Goal: Transaction & Acquisition: Purchase product/service

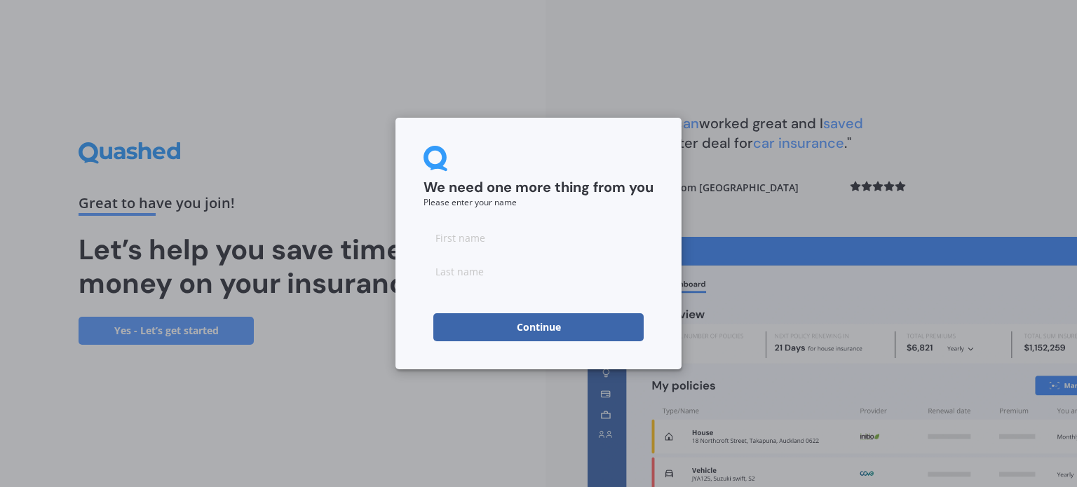
click at [484, 245] on input at bounding box center [539, 238] width 230 height 28
type input "alexia"
click at [457, 269] on input at bounding box center [539, 271] width 230 height 28
type input "eteven"
drag, startPoint x: 471, startPoint y: 241, endPoint x: 415, endPoint y: 242, distance: 55.4
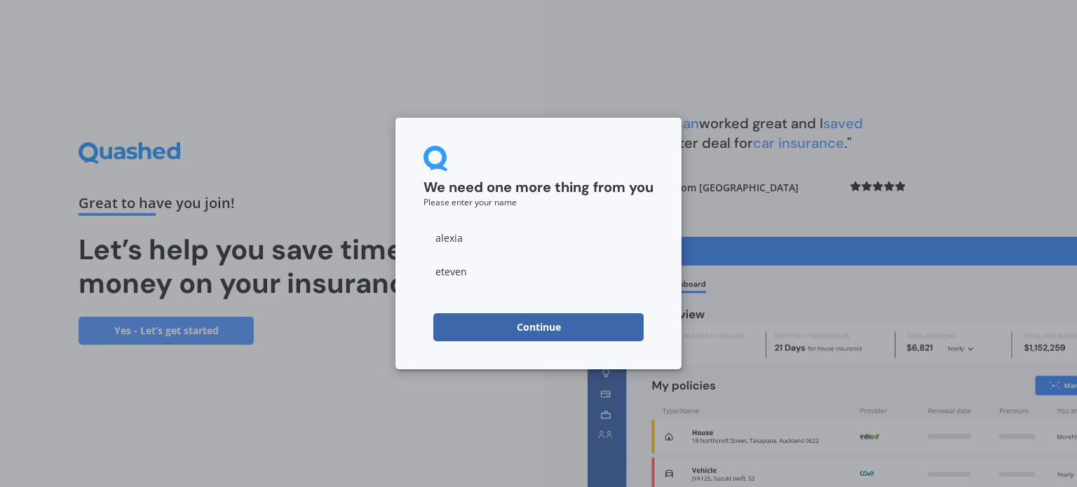
click at [424, 242] on input "alexia" at bounding box center [539, 238] width 230 height 28
type input "lex"
click at [477, 272] on input "eteven" at bounding box center [539, 271] width 230 height 28
type input "etevenaux"
click at [539, 330] on button "Continue" at bounding box center [538, 328] width 210 height 28
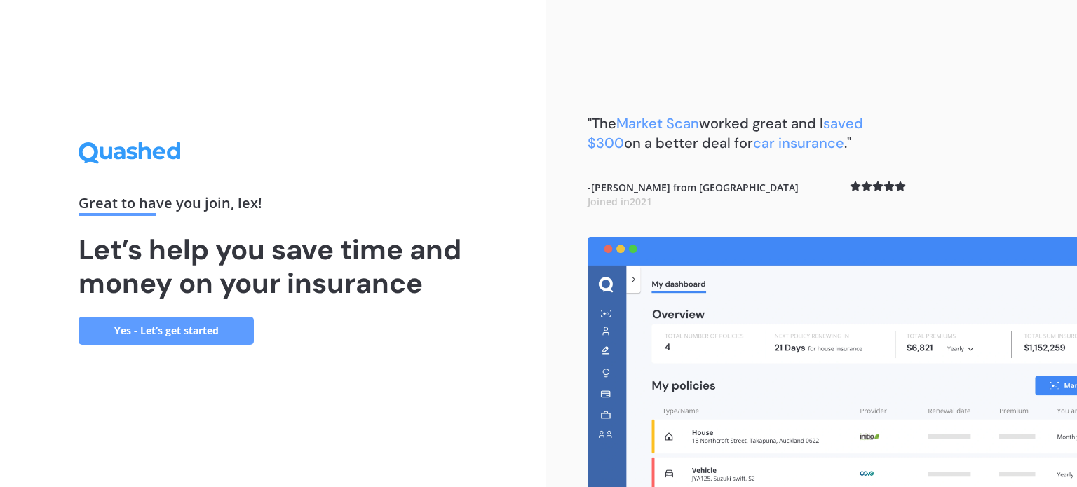
click at [143, 334] on link "Yes - Let’s get started" at bounding box center [166, 331] width 175 height 28
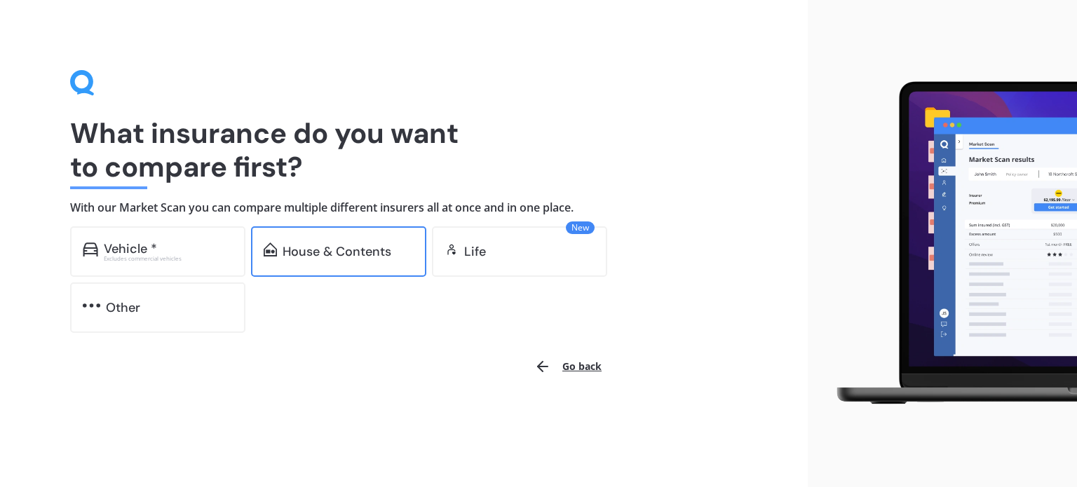
click at [335, 248] on div "House & Contents" at bounding box center [337, 252] width 109 height 14
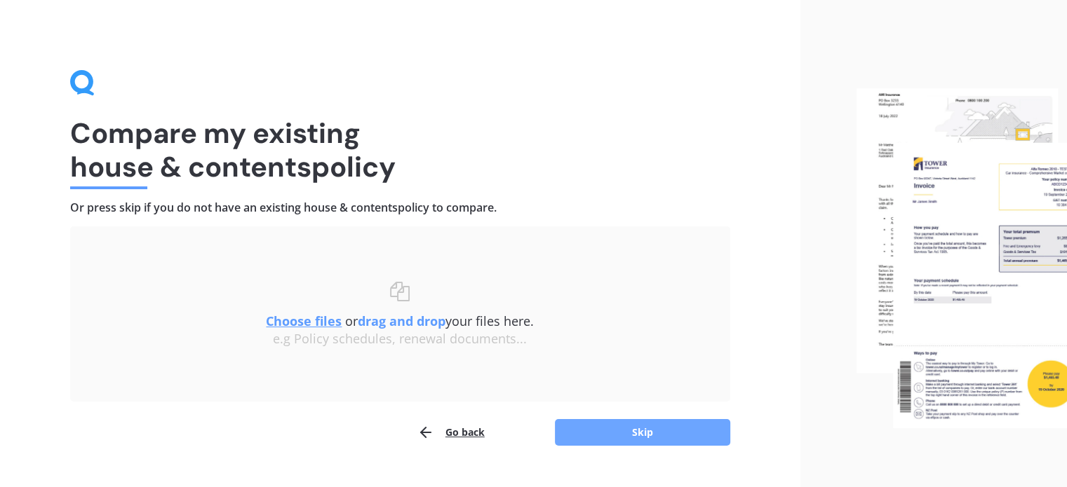
click at [607, 433] on button "Skip" at bounding box center [642, 432] width 175 height 27
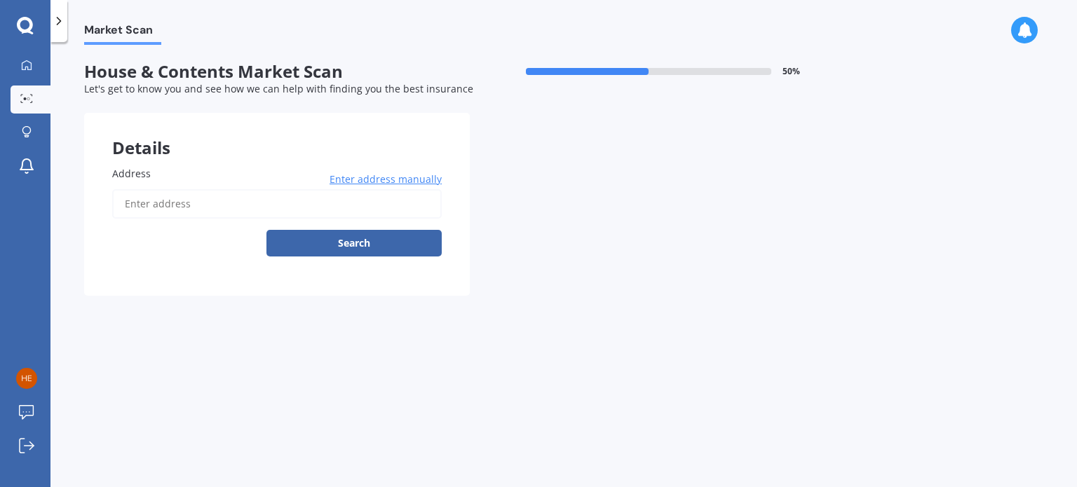
click at [210, 203] on input "Address" at bounding box center [277, 203] width 330 height 29
type input "[STREET_ADDRESS]"
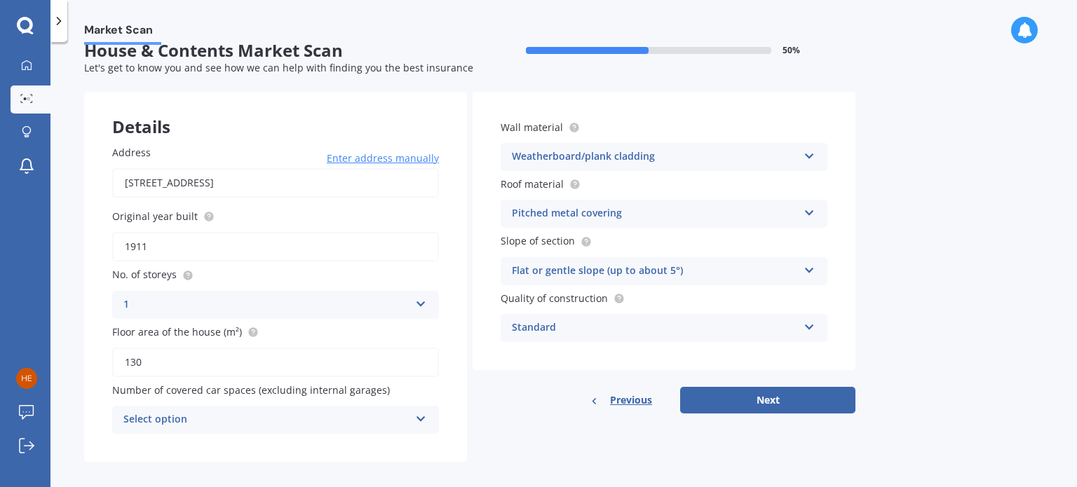
scroll to position [32, 0]
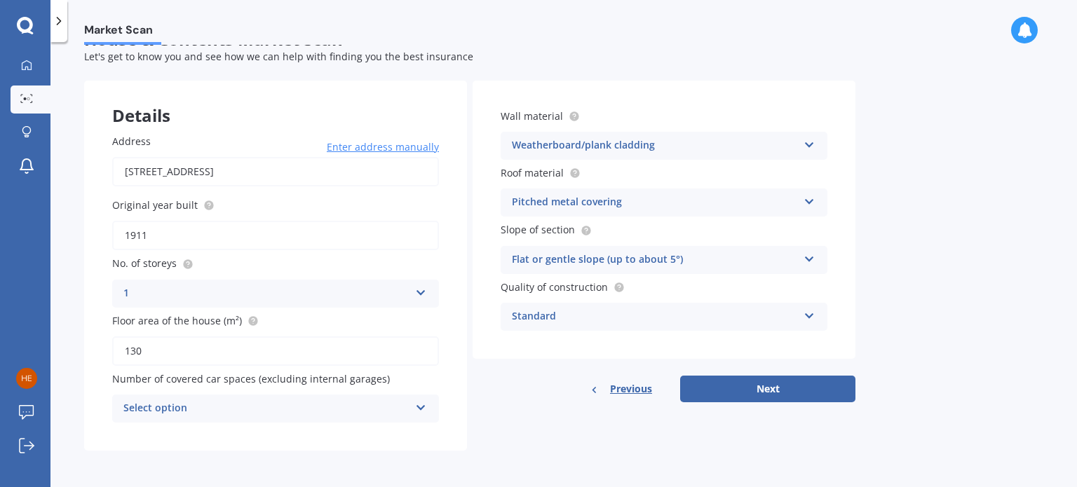
click at [253, 404] on div "Select option" at bounding box center [266, 408] width 286 height 17
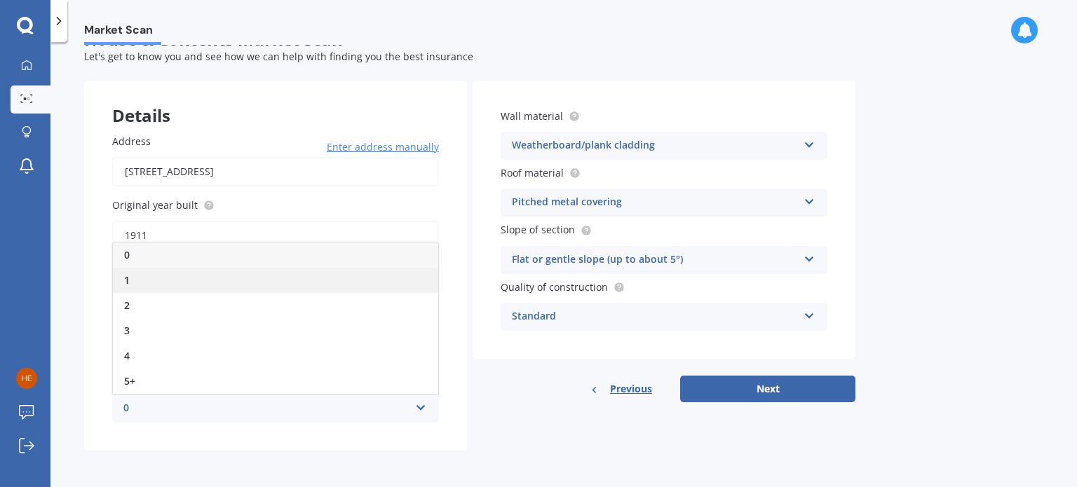
click at [149, 274] on div "1" at bounding box center [275, 280] width 325 height 25
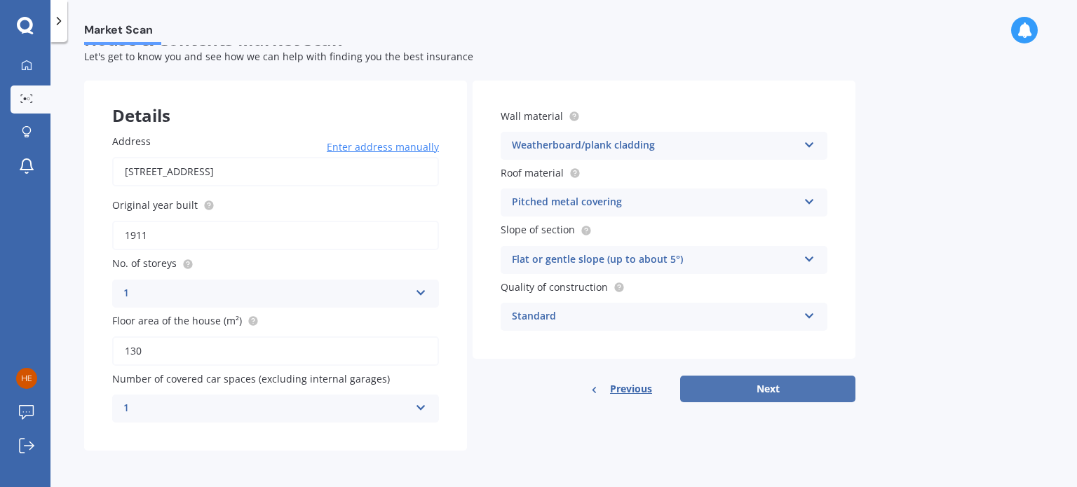
click at [748, 390] on button "Next" at bounding box center [767, 389] width 175 height 27
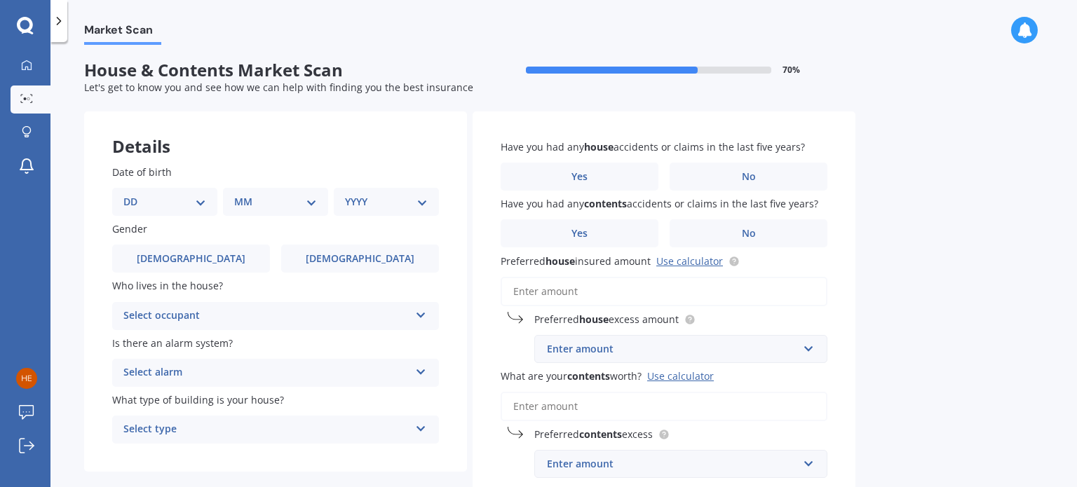
scroll to position [0, 0]
click at [188, 206] on select "DD 01 02 03 04 05 06 07 08 09 10 11 12 13 14 15 16 17 18 19 20 21 22 23 24 25 2…" at bounding box center [164, 203] width 83 height 15
select select "20"
click at [135, 196] on select "DD 01 02 03 04 05 06 07 08 09 10 11 12 13 14 15 16 17 18 19 20 21 22 23 24 25 2…" at bounding box center [164, 203] width 83 height 15
click at [306, 201] on select "MM 01 02 03 04 05 06 07 08 09 10 11 12" at bounding box center [278, 203] width 77 height 15
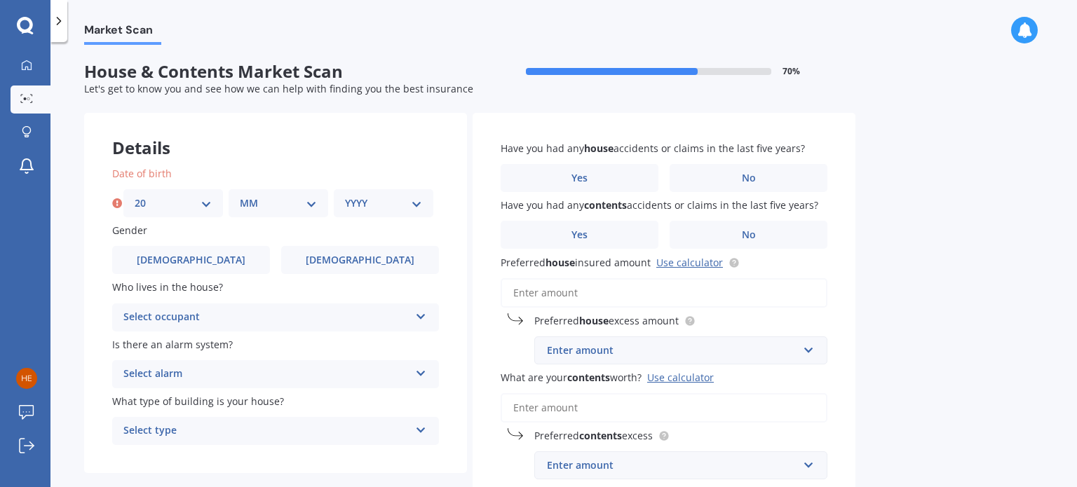
select select "03"
click at [240, 196] on select "MM 01 02 03 04 05 06 07 08 09 10 11 12" at bounding box center [278, 203] width 77 height 15
click at [378, 203] on select "YYYY 2009 2008 2007 2006 2005 2004 2003 2002 2001 2000 1999 1998 1997 1996 1995…" at bounding box center [383, 203] width 77 height 15
select select "1981"
click at [345, 196] on select "YYYY 2009 2008 2007 2006 2005 2004 2003 2002 2001 2000 1999 1998 1997 1996 1995…" at bounding box center [383, 203] width 77 height 15
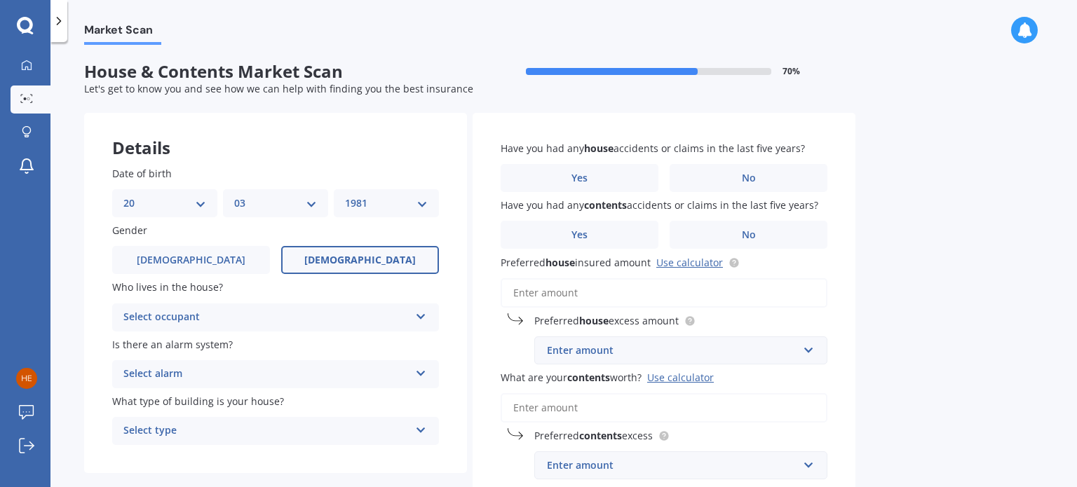
click at [321, 264] on label "[DEMOGRAPHIC_DATA]" at bounding box center [360, 260] width 158 height 28
click at [0, 0] on input "[DEMOGRAPHIC_DATA]" at bounding box center [0, 0] width 0 height 0
click at [237, 323] on div "Select occupant" at bounding box center [266, 317] width 286 height 17
click at [162, 343] on div "Owner" at bounding box center [275, 344] width 325 height 25
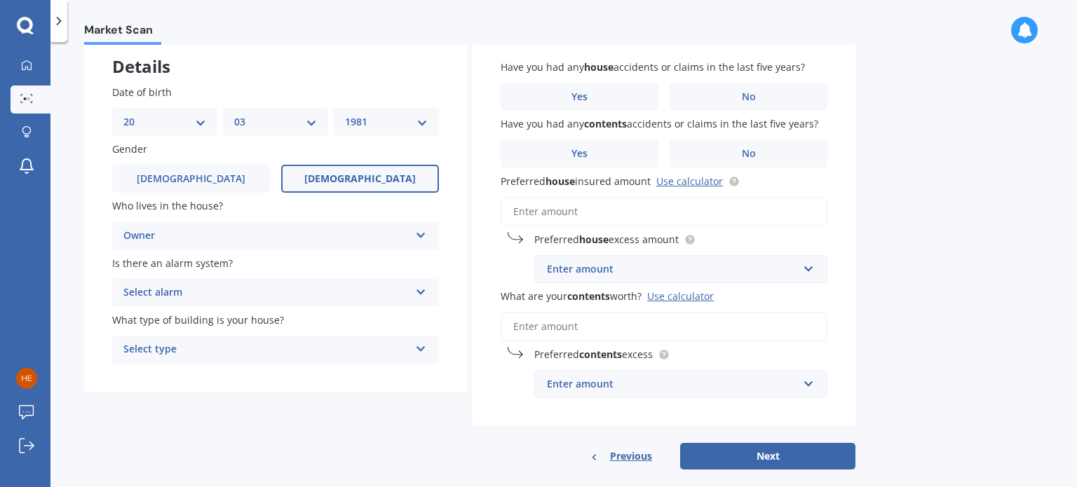
scroll to position [101, 0]
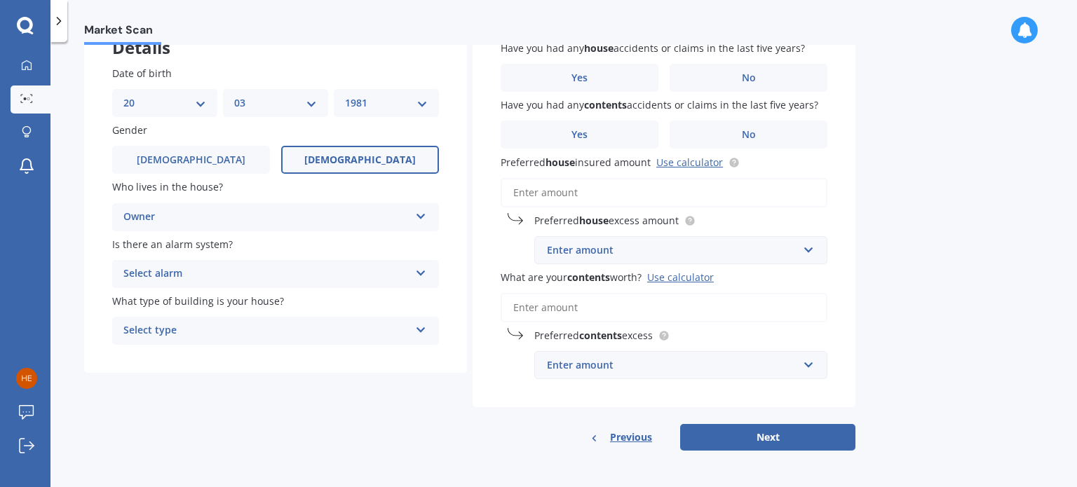
click at [196, 267] on div "Select alarm" at bounding box center [266, 274] width 286 height 17
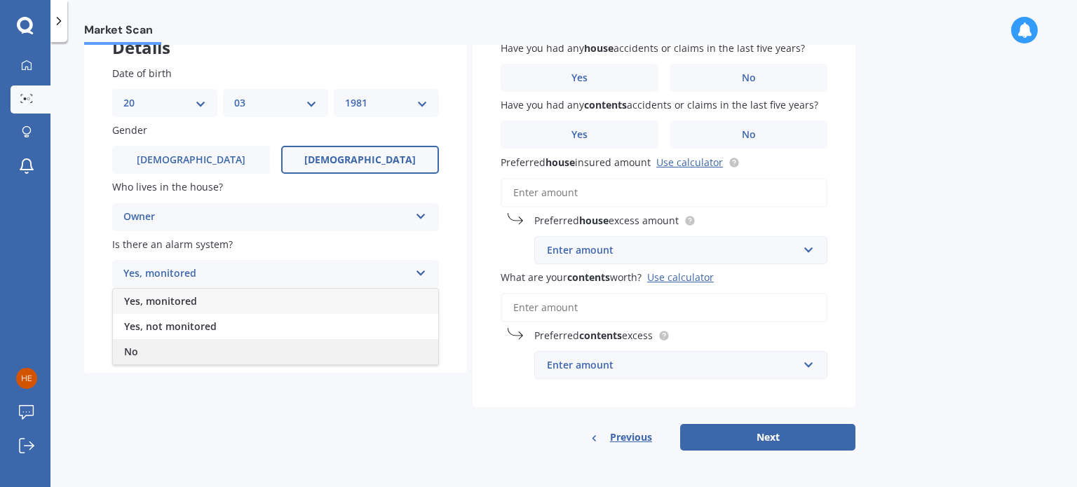
click at [150, 350] on div "No" at bounding box center [275, 351] width 325 height 25
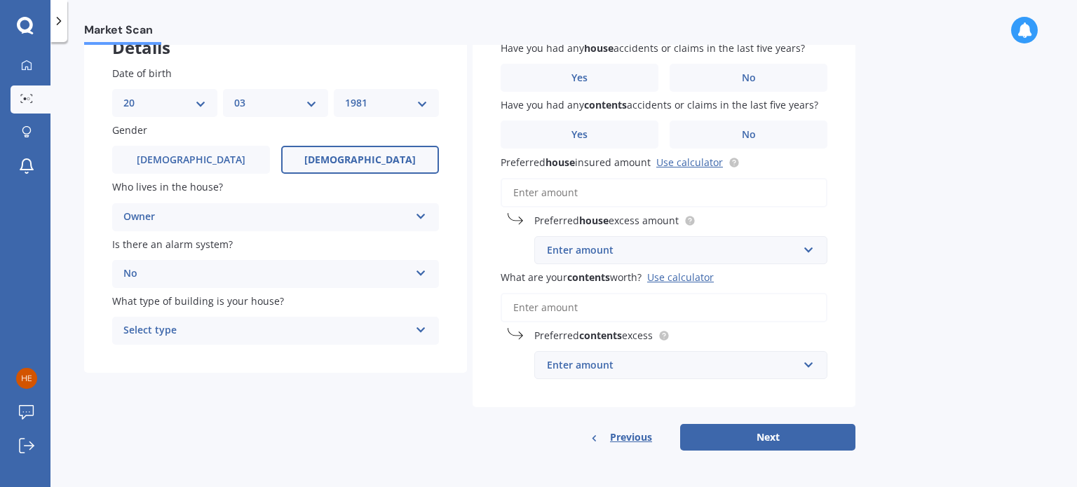
click at [226, 332] on div "Select type" at bounding box center [266, 331] width 286 height 17
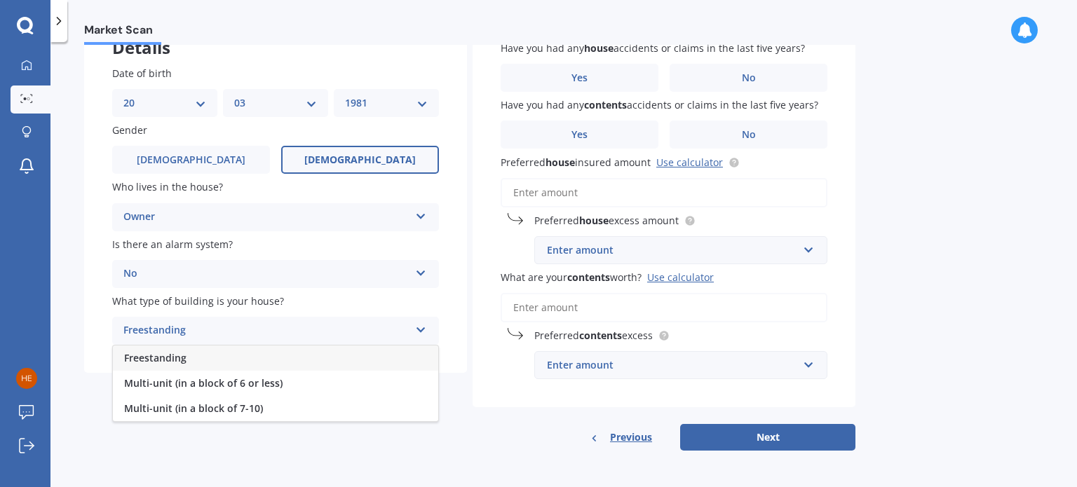
click at [203, 357] on div "Freestanding" at bounding box center [275, 358] width 325 height 25
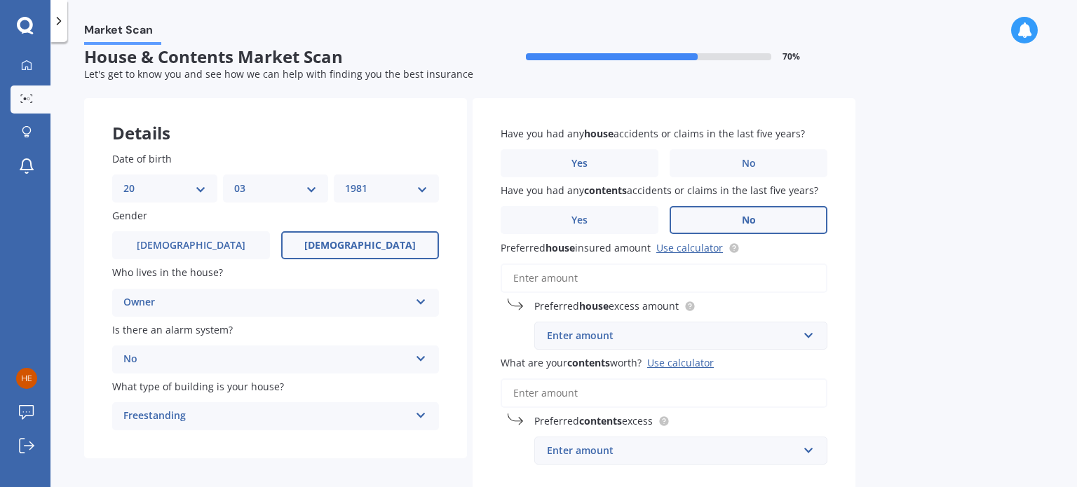
scroll to position [0, 0]
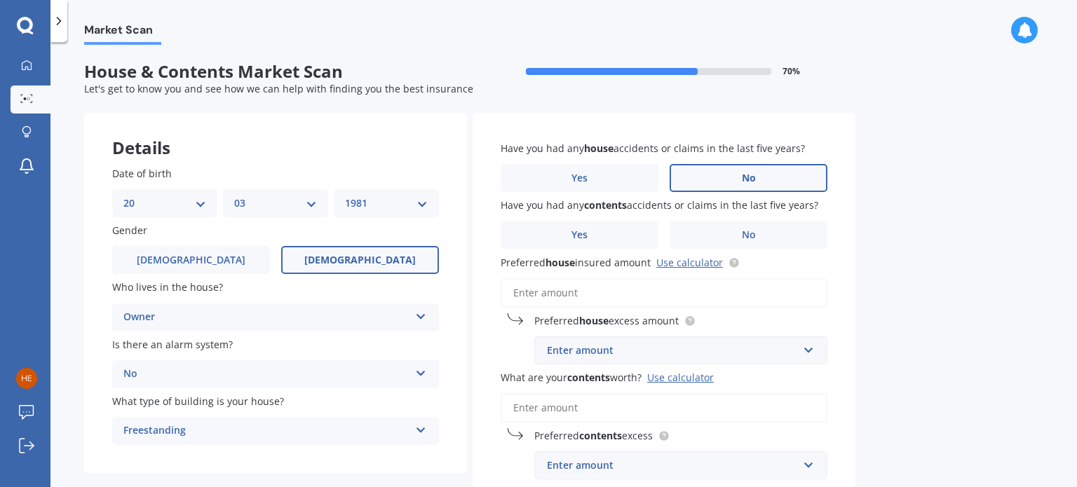
click at [767, 174] on label "No" at bounding box center [749, 178] width 158 height 28
click at [0, 0] on input "No" at bounding box center [0, 0] width 0 height 0
click at [749, 238] on span "No" at bounding box center [749, 235] width 14 height 12
click at [0, 0] on input "No" at bounding box center [0, 0] width 0 height 0
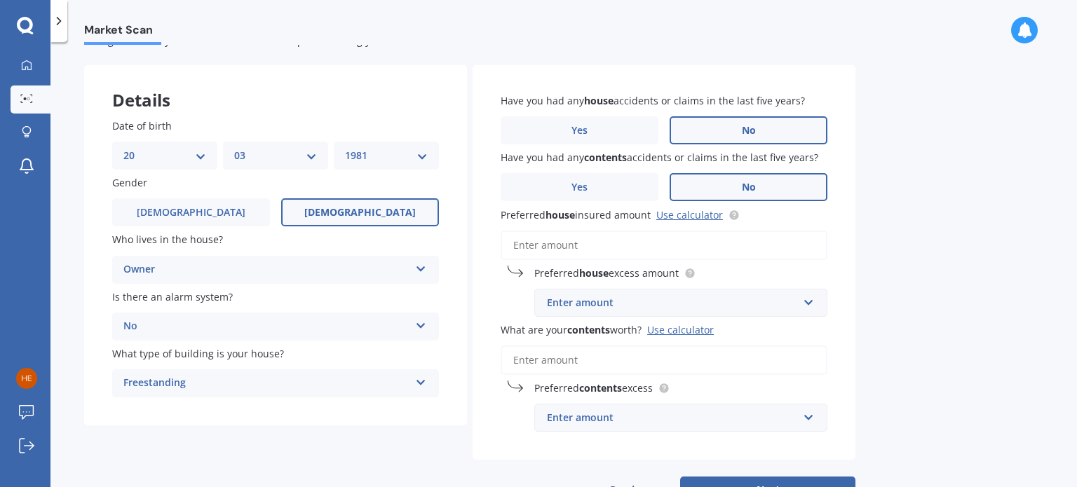
scroll to position [70, 0]
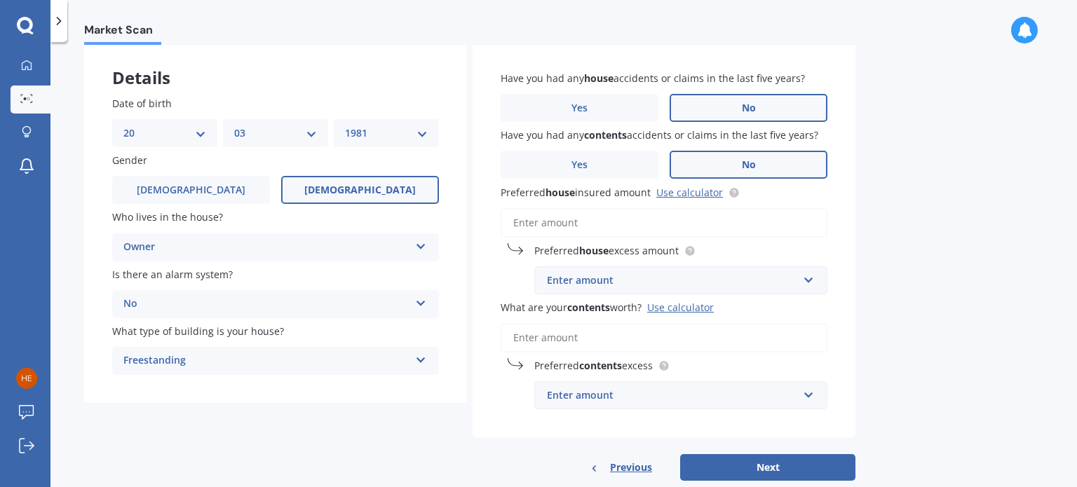
click at [610, 226] on input "Preferred house insured amount Use calculator" at bounding box center [664, 222] width 327 height 29
click at [685, 190] on link "Use calculator" at bounding box center [690, 192] width 67 height 13
click at [617, 280] on div "Enter amount" at bounding box center [672, 280] width 251 height 15
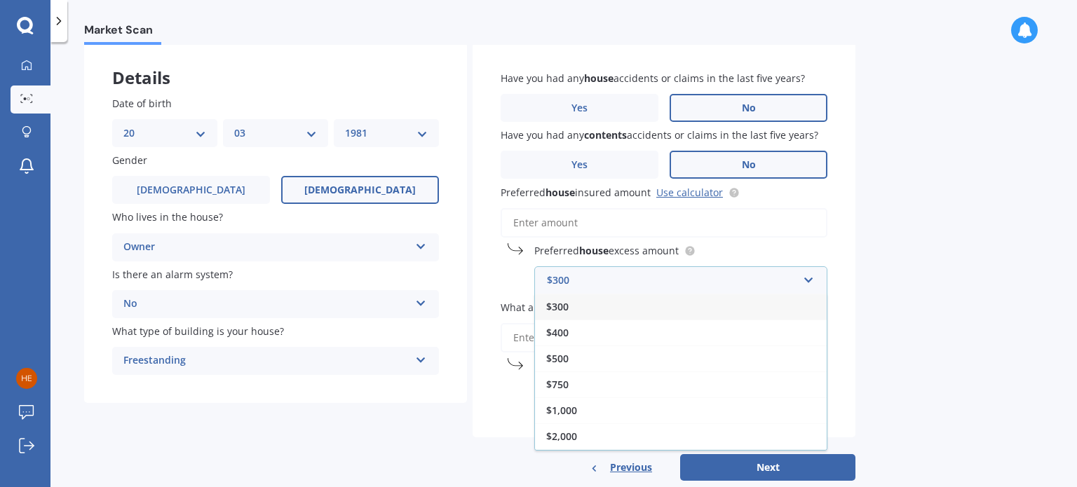
click at [552, 220] on input "Preferred house insured amount Use calculator" at bounding box center [664, 222] width 327 height 29
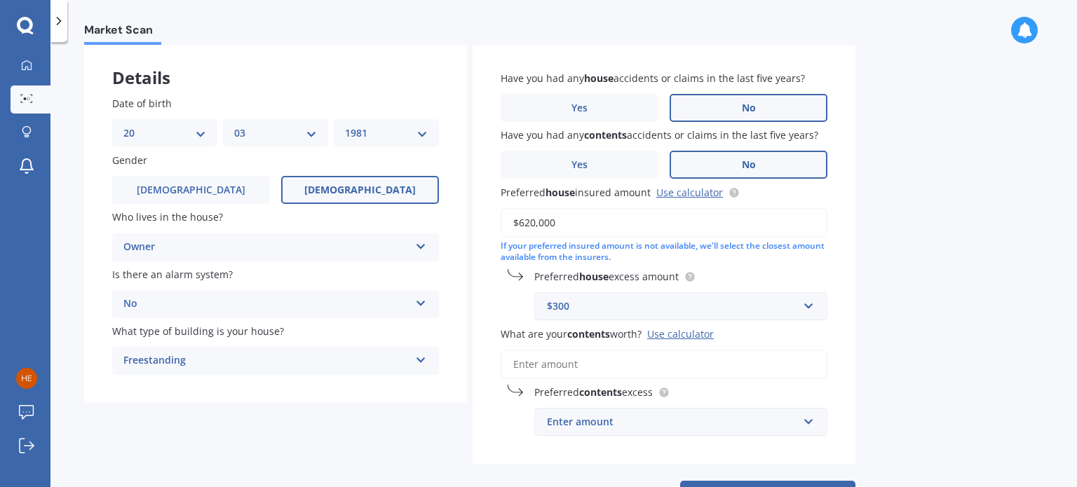
click at [530, 227] on input "$620,000" at bounding box center [664, 222] width 327 height 29
type input "$600,000"
click at [585, 309] on div "$300" at bounding box center [672, 306] width 251 height 15
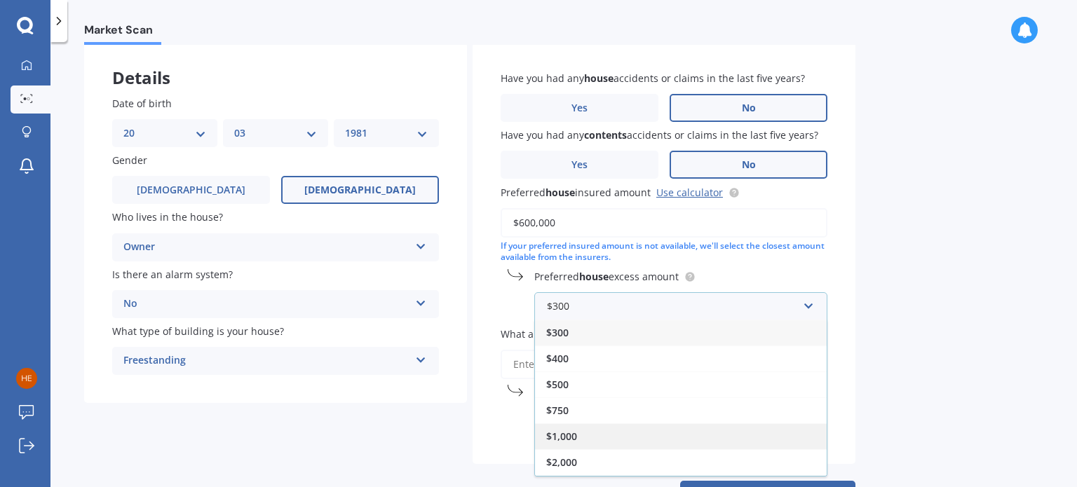
click at [574, 436] on span "$1,000" at bounding box center [561, 436] width 31 height 13
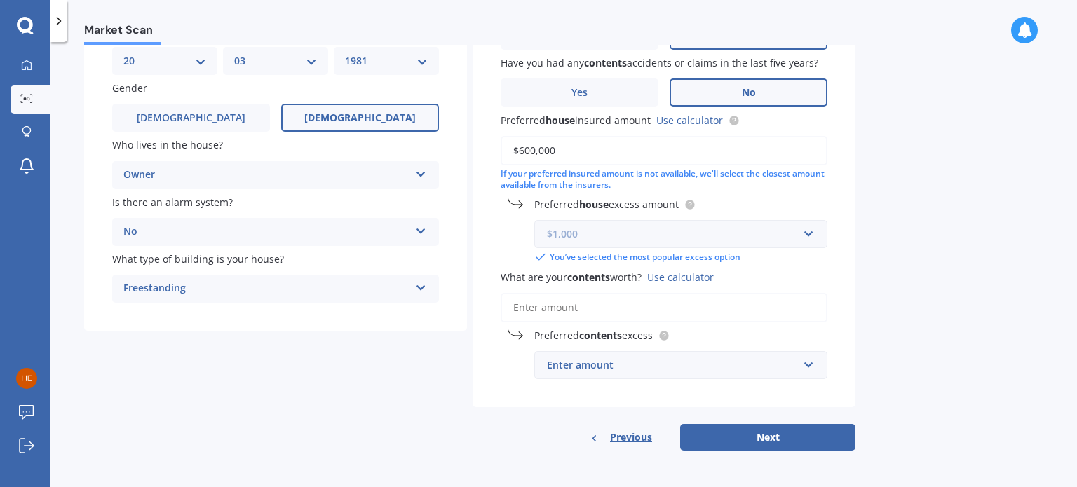
scroll to position [143, 0]
drag, startPoint x: 576, startPoint y: 305, endPoint x: 665, endPoint y: 309, distance: 89.2
click at [583, 305] on input "What are your contents worth? Use calculator" at bounding box center [664, 307] width 327 height 29
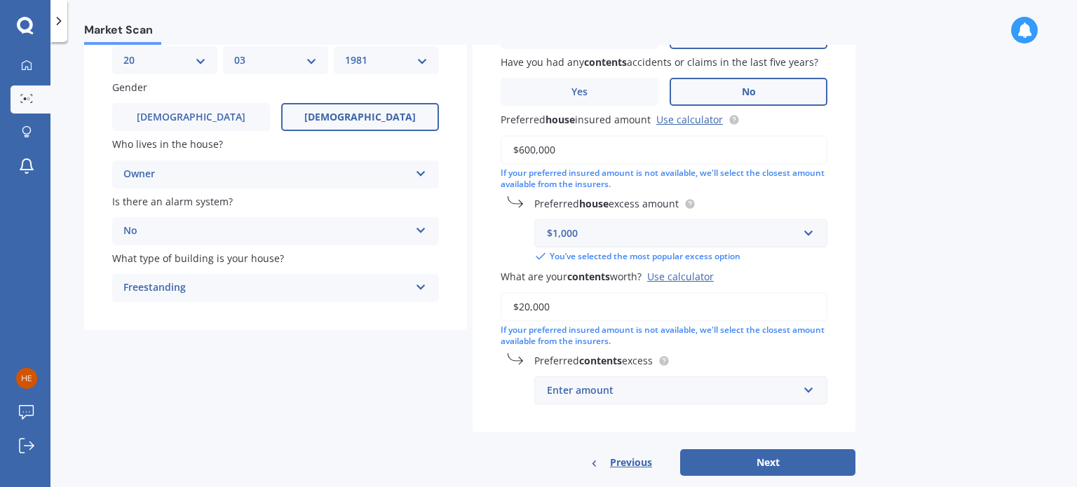
type input "$20,000"
click at [652, 398] on div "Enter amount" at bounding box center [672, 390] width 251 height 15
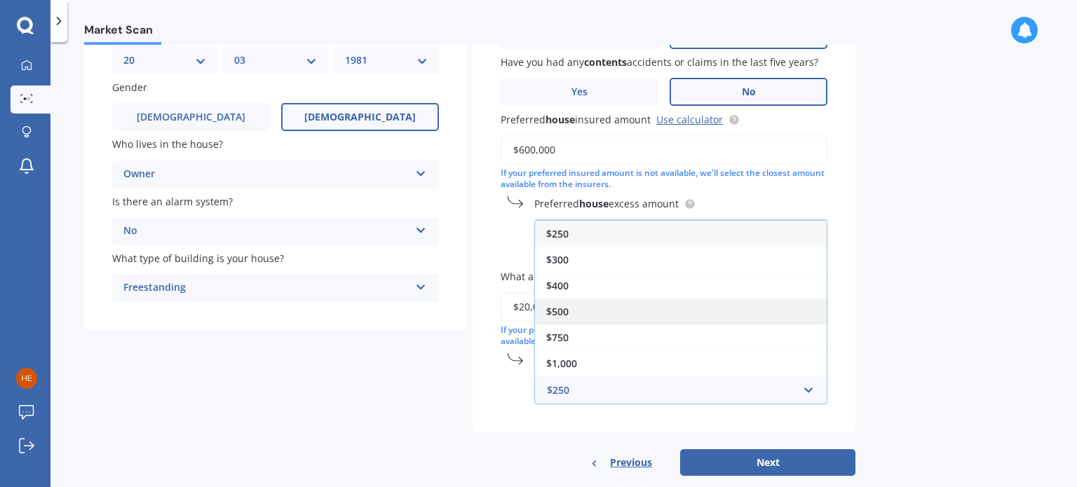
click at [586, 308] on div "$500" at bounding box center [681, 312] width 292 height 26
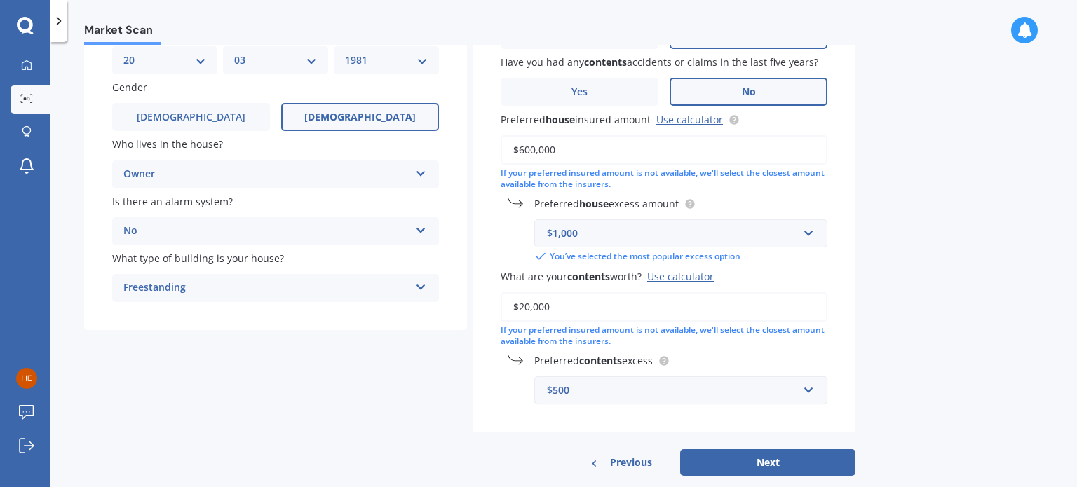
click at [654, 391] on div "$500" at bounding box center [672, 390] width 251 height 15
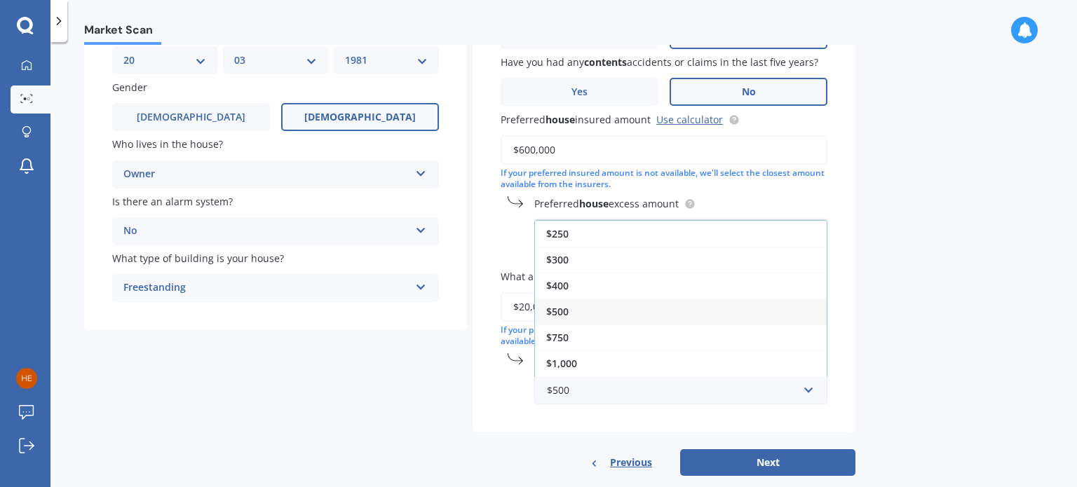
drag, startPoint x: 591, startPoint y: 368, endPoint x: 650, endPoint y: 365, distance: 59.7
click at [590, 367] on div "$1,000" at bounding box center [681, 364] width 292 height 26
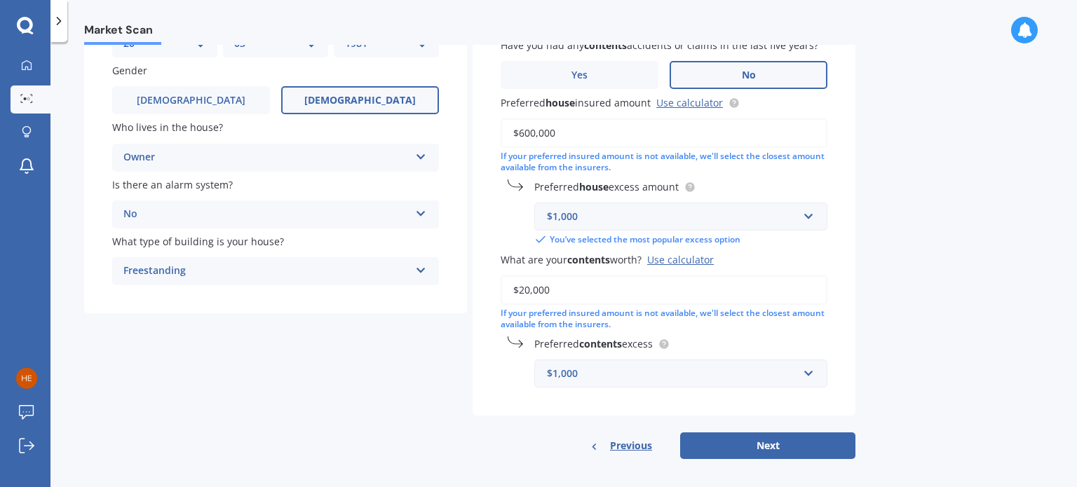
scroll to position [169, 0]
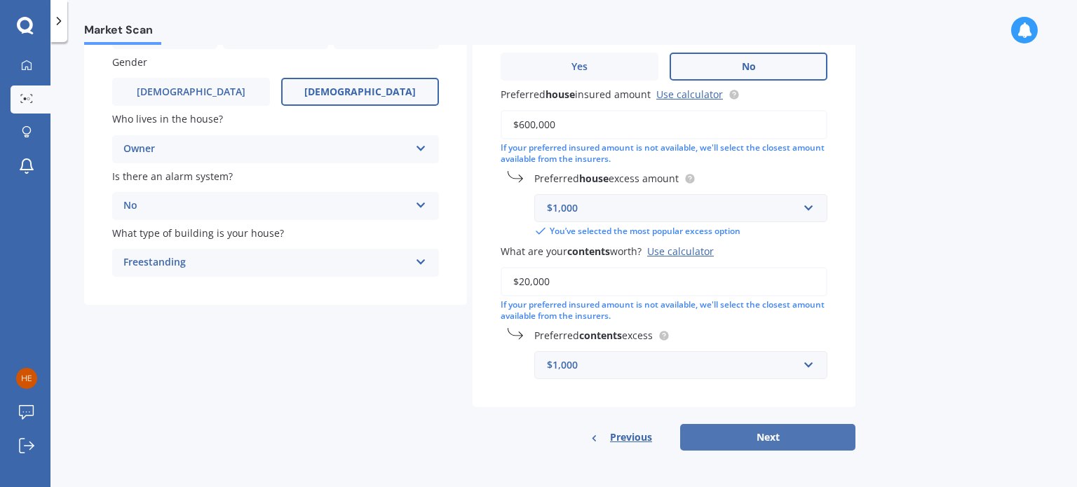
click at [784, 435] on button "Next" at bounding box center [767, 437] width 175 height 27
select select "20"
select select "03"
select select "1981"
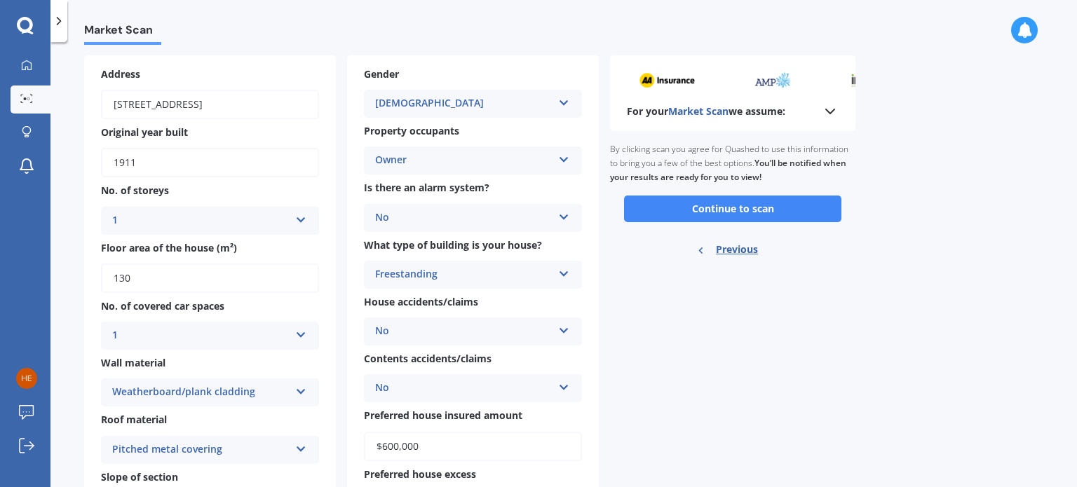
scroll to position [70, 0]
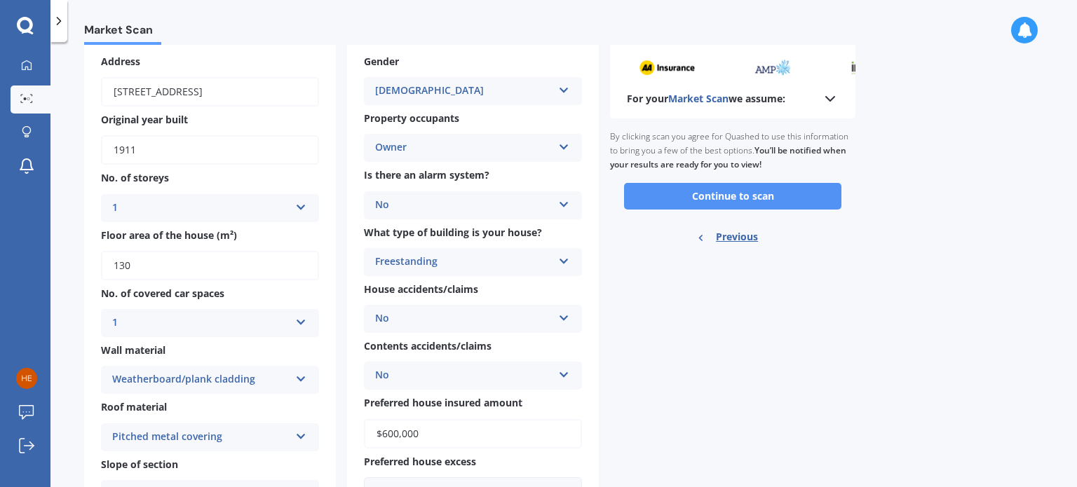
click at [791, 195] on button "Continue to scan" at bounding box center [732, 196] width 217 height 27
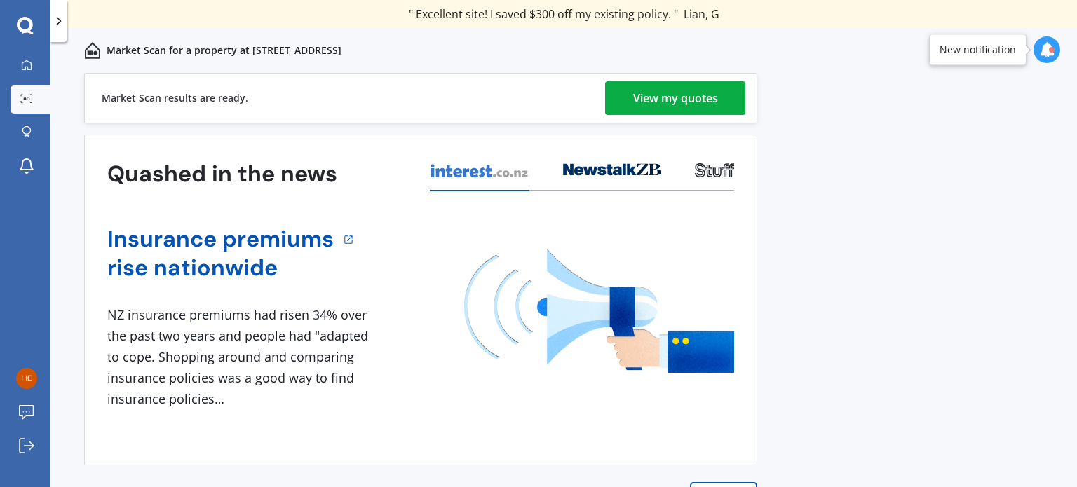
click at [694, 104] on div "View my quotes" at bounding box center [675, 98] width 85 height 34
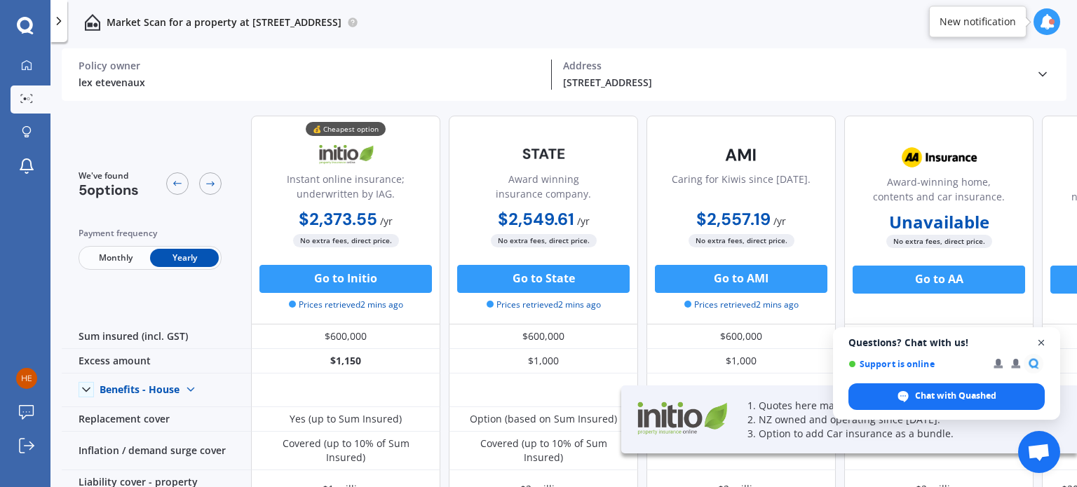
click at [1039, 342] on span "Open chat" at bounding box center [1042, 344] width 18 height 18
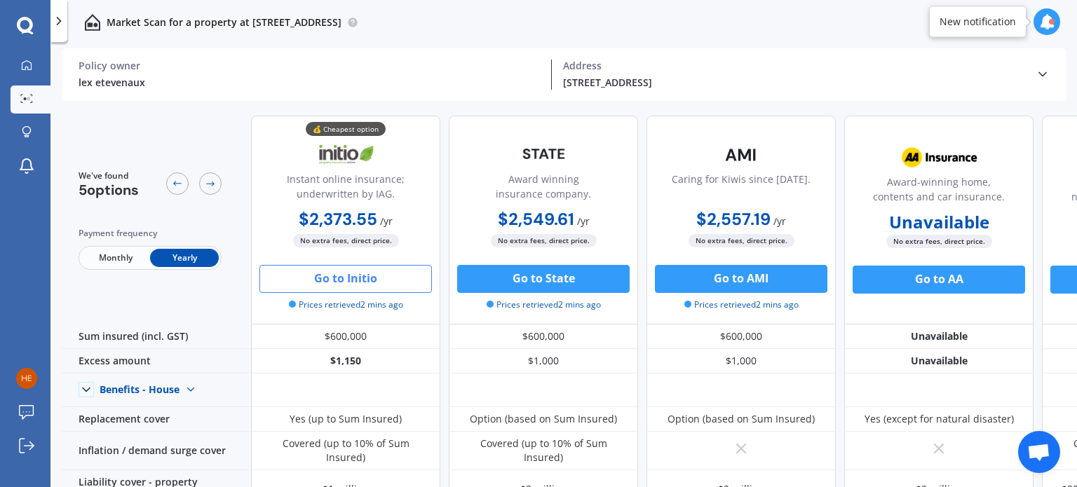
click at [342, 284] on button "Go to Initio" at bounding box center [346, 279] width 173 height 28
